Goal: Task Accomplishment & Management: Manage account settings

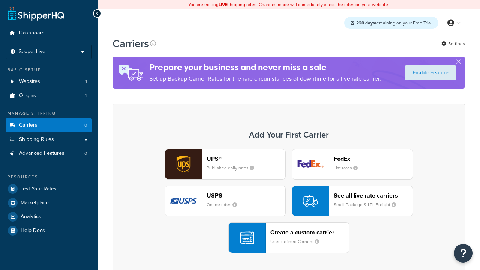
click at [289, 201] on div "UPS® Published daily rates FedEx List rates USPS Online rates See all live rate…" at bounding box center [288, 201] width 337 height 104
click at [289, 238] on div "Create a custom carrier User-defined Carriers" at bounding box center [309, 238] width 79 height 18
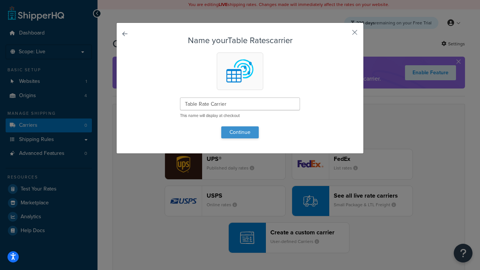
type input "Table Rate Carrier"
click at [240, 132] on button "Continue" at bounding box center [239, 132] width 37 height 12
click at [343, 35] on button "button" at bounding box center [344, 35] width 2 height 2
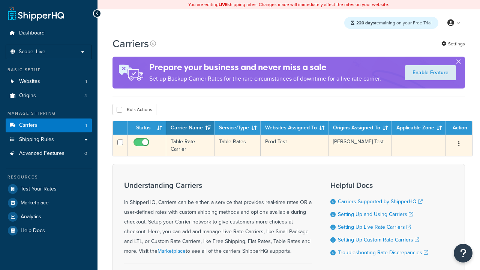
click at [459, 145] on icon "button" at bounding box center [458, 143] width 1 height 5
click at [0, 0] on link "Edit" at bounding box center [0, 0] width 0 height 0
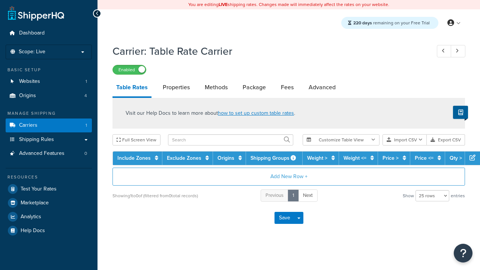
select select "25"
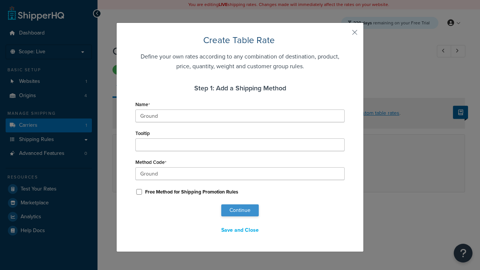
type input "Ground"
click at [240, 210] on button "Continue" at bounding box center [239, 210] width 37 height 12
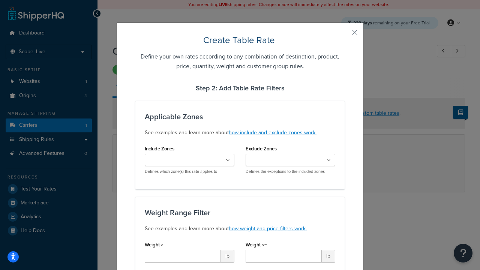
type input "10"
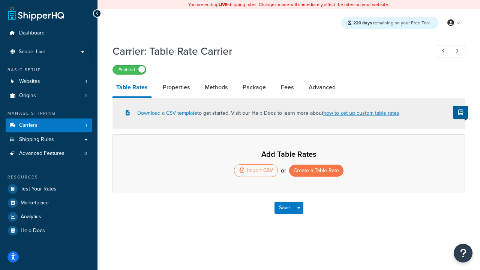
select select "25"
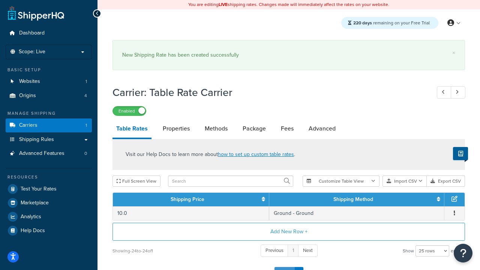
click at [284, 267] on button "Save" at bounding box center [284, 273] width 20 height 12
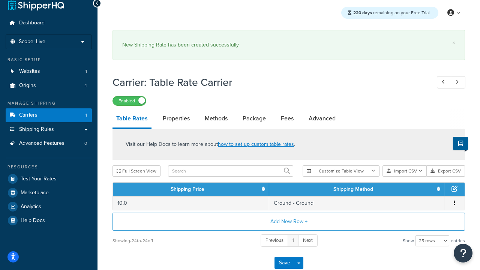
scroll to position [0, 0]
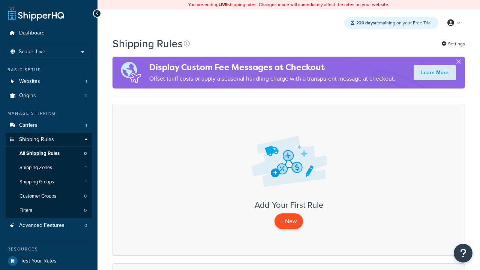
click at [289, 221] on p "+ New" at bounding box center [288, 220] width 28 height 15
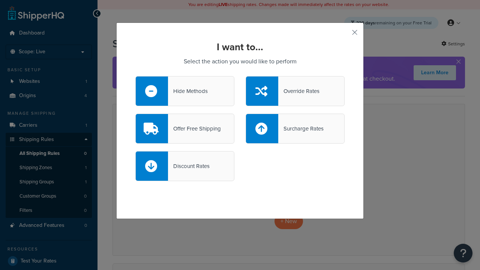
click at [295, 91] on div "Override Rates" at bounding box center [298, 91] width 41 height 10
click at [0, 0] on input "Override Rates" at bounding box center [0, 0] width 0 height 0
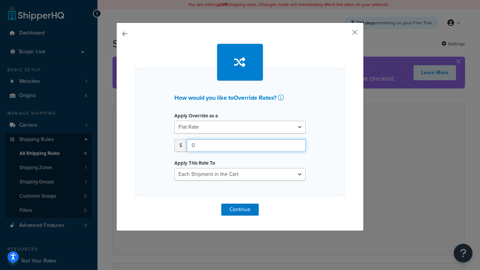
type input "100"
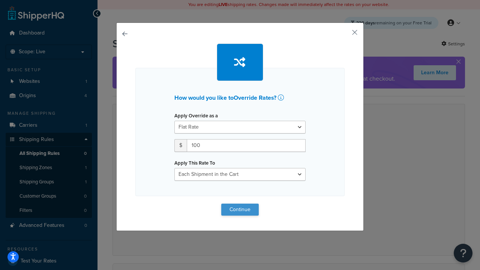
click at [240, 209] on button "Continue" at bounding box center [239, 210] width 37 height 12
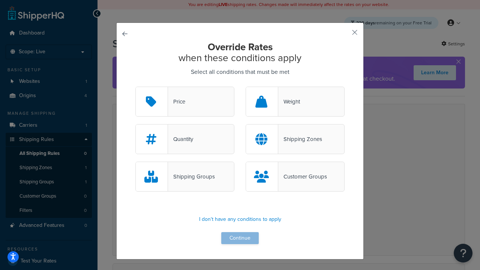
click at [185, 102] on div "Price" at bounding box center [176, 101] width 17 height 10
click at [0, 0] on input "Price" at bounding box center [0, 0] width 0 height 0
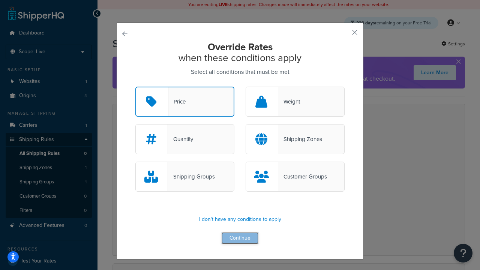
click at [240, 238] on button "Continue" at bounding box center [239, 238] width 37 height 12
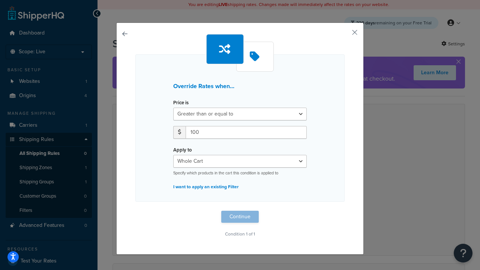
type input "100"
click at [240, 217] on button "Continue" at bounding box center [239, 217] width 37 height 12
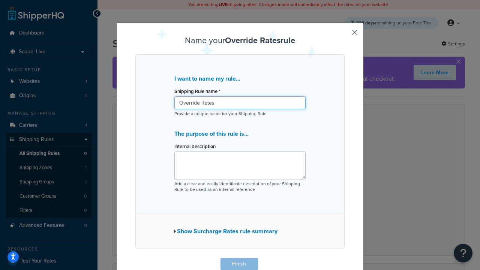
type input "Override Rates"
click at [239, 264] on button "Finish" at bounding box center [238, 264] width 37 height 12
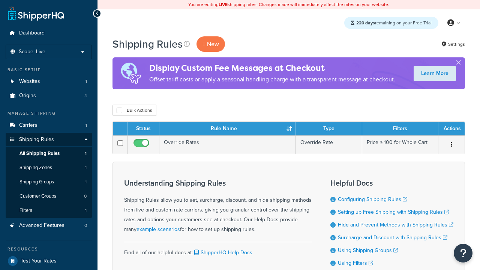
click at [143, 129] on th "Status" at bounding box center [143, 128] width 32 height 13
click at [227, 129] on th "Rule Name" at bounding box center [227, 128] width 136 height 13
click at [329, 129] on th "Type" at bounding box center [329, 128] width 66 height 13
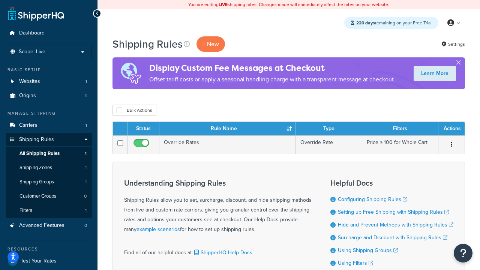
click at [329, 129] on th "Type" at bounding box center [329, 128] width 66 height 13
click at [400, 129] on th "Filters" at bounding box center [400, 128] width 76 height 13
click at [451, 129] on th "Actions" at bounding box center [451, 128] width 26 height 13
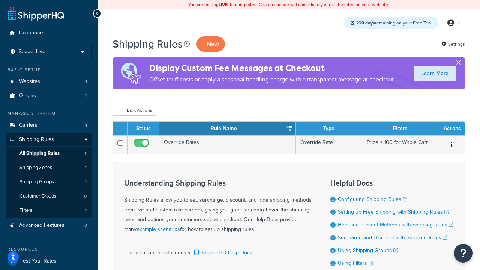
click at [451, 129] on th "Actions" at bounding box center [451, 128] width 26 height 13
click at [187, 44] on icon at bounding box center [187, 44] width 6 height 6
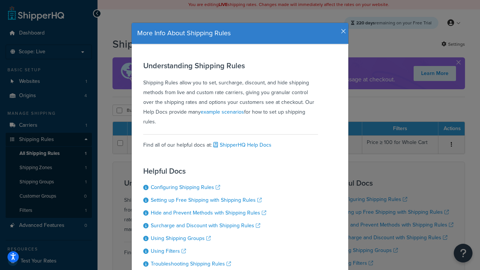
click at [341, 28] on icon "button" at bounding box center [343, 31] width 5 height 7
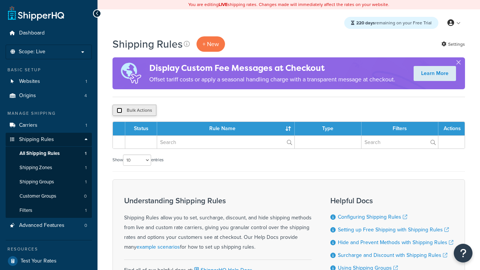
click at [119, 111] on input "checkbox" at bounding box center [120, 111] width 6 height 6
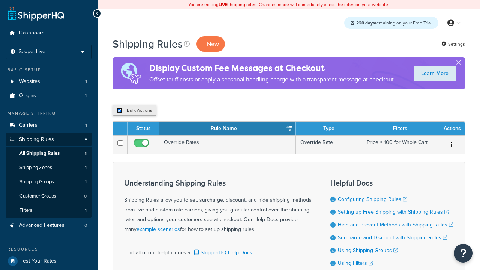
click at [119, 111] on input "checkbox" at bounding box center [120, 111] width 6 height 6
checkbox input "false"
click at [134, 111] on button "Bulk Actions" at bounding box center [134, 110] width 44 height 11
checkbox input "true"
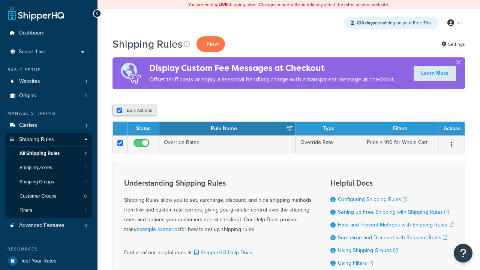
checkbox input "true"
click at [0, 0] on button "Delete" at bounding box center [0, 0] width 0 height 0
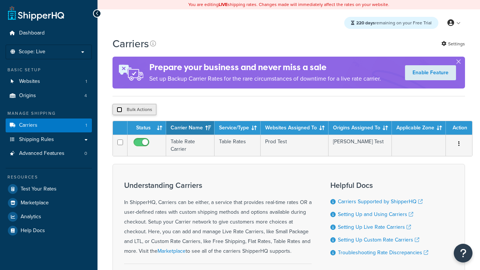
click at [119, 111] on input "checkbox" at bounding box center [120, 110] width 6 height 6
checkbox input "true"
click at [0, 0] on button "Delete" at bounding box center [0, 0] width 0 height 0
